Goal: Communication & Community: Participate in discussion

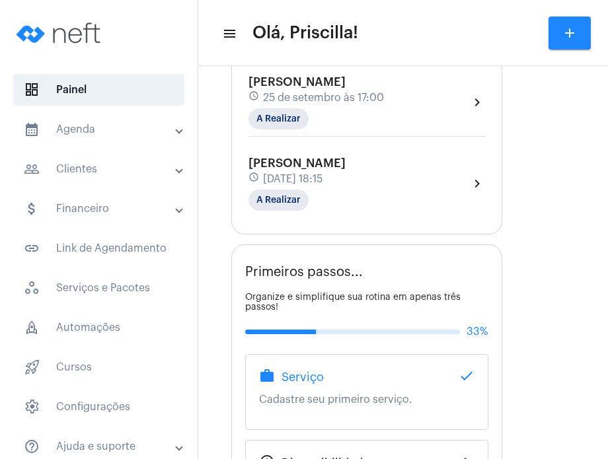
scroll to position [388, 0]
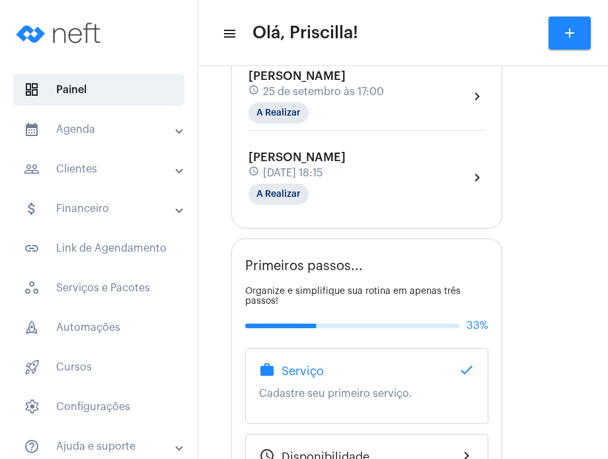
click at [422, 85] on div "[PERSON_NAME] schedule [DATE] 17:00 A Realizar chevron_right" at bounding box center [366, 96] width 236 height 54
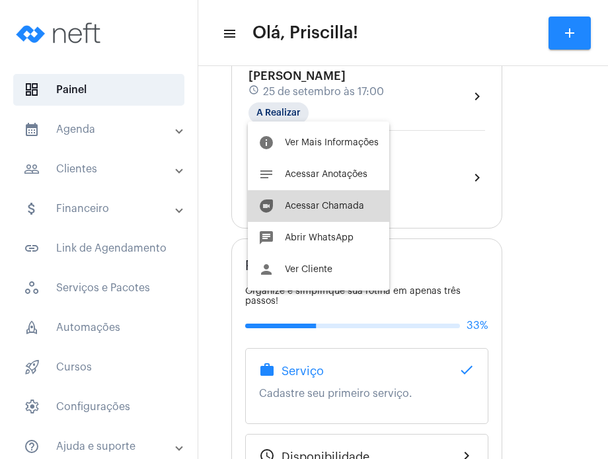
click at [329, 206] on span "Acessar Chamada" at bounding box center [324, 205] width 79 height 9
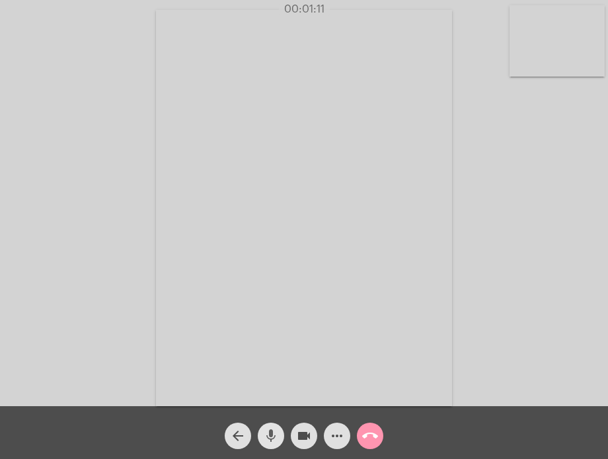
click at [279, 439] on button "mic" at bounding box center [271, 436] width 26 height 26
click at [279, 439] on button "mic_off" at bounding box center [271, 436] width 26 height 26
click at [279, 439] on button "mic" at bounding box center [271, 436] width 26 height 26
click at [279, 439] on button "mic_off" at bounding box center [271, 436] width 26 height 26
click at [279, 439] on button "mic" at bounding box center [271, 436] width 26 height 26
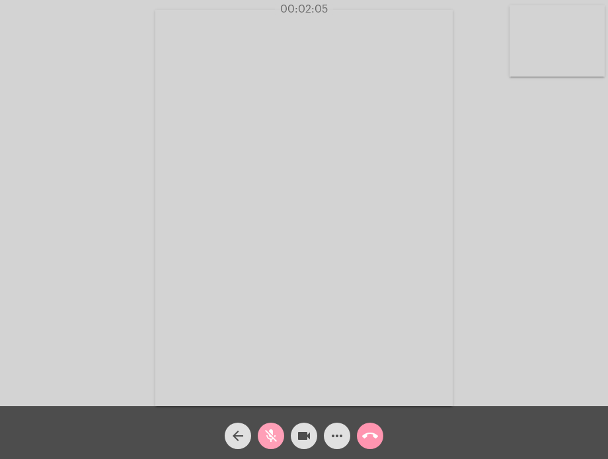
click at [279, 439] on button "mic_off" at bounding box center [271, 436] width 26 height 26
click at [279, 439] on button "mic" at bounding box center [271, 436] width 26 height 26
click at [279, 439] on button "mic_off" at bounding box center [271, 436] width 26 height 26
click at [279, 439] on button "mic" at bounding box center [271, 436] width 26 height 26
click at [279, 439] on button "mic_off" at bounding box center [271, 436] width 26 height 26
